Goal: Task Accomplishment & Management: Manage account settings

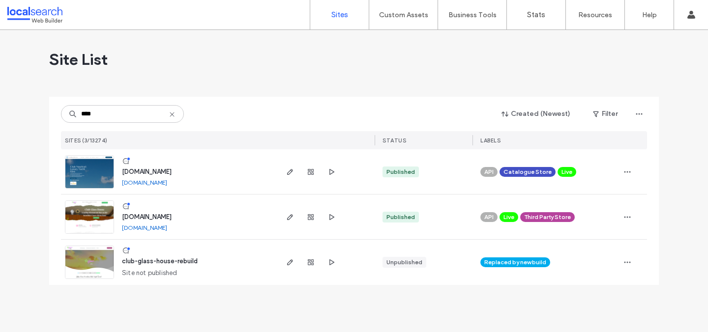
type input "****"
click at [144, 174] on span "[DOMAIN_NAME]" at bounding box center [147, 171] width 50 height 7
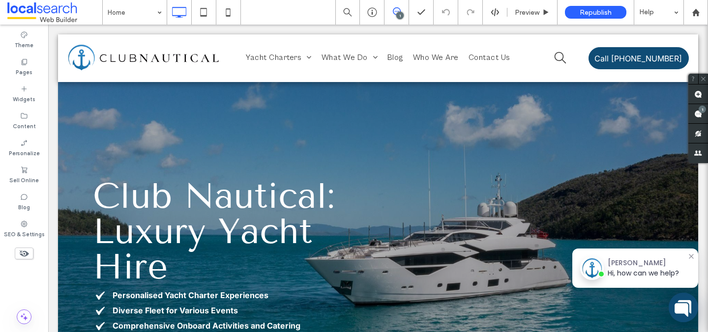
scroll to position [42, 0]
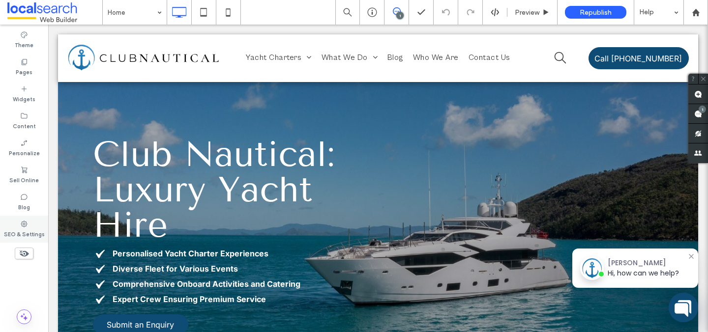
click at [23, 227] on icon at bounding box center [24, 224] width 8 height 8
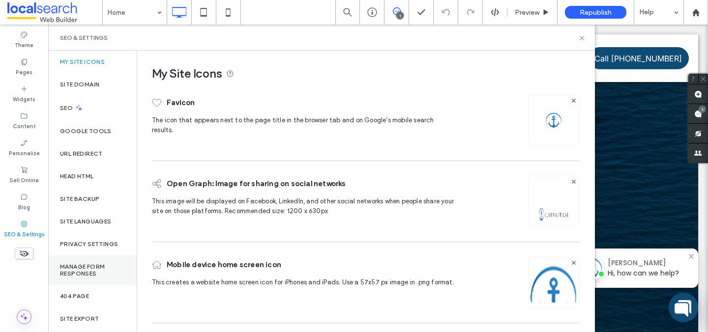
click at [97, 264] on label "Manage Form Responses" at bounding box center [92, 270] width 65 height 14
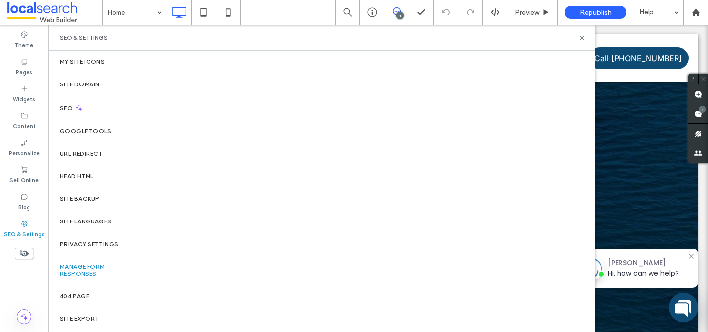
scroll to position [17, 0]
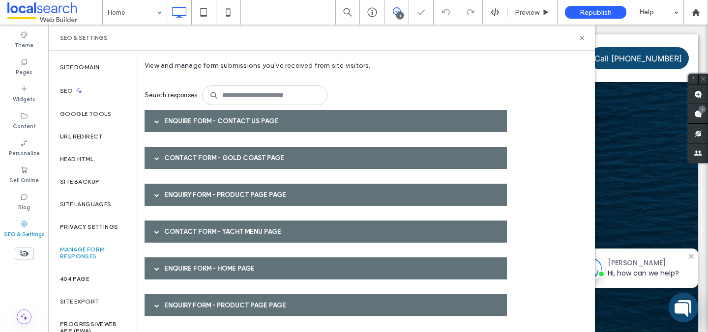
click at [222, 120] on div "Enquire Form - Contact Us page" at bounding box center [326, 121] width 362 height 22
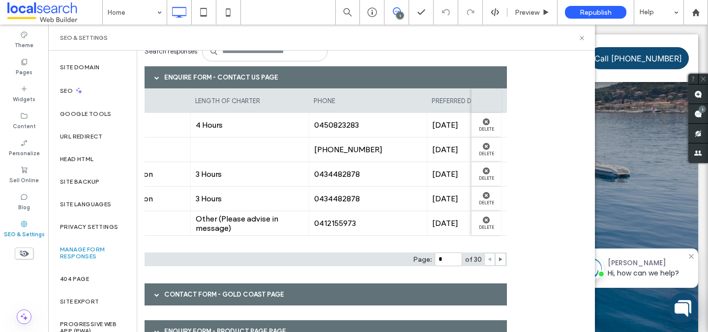
scroll to position [0, 268]
